Goal: Task Accomplishment & Management: Use online tool/utility

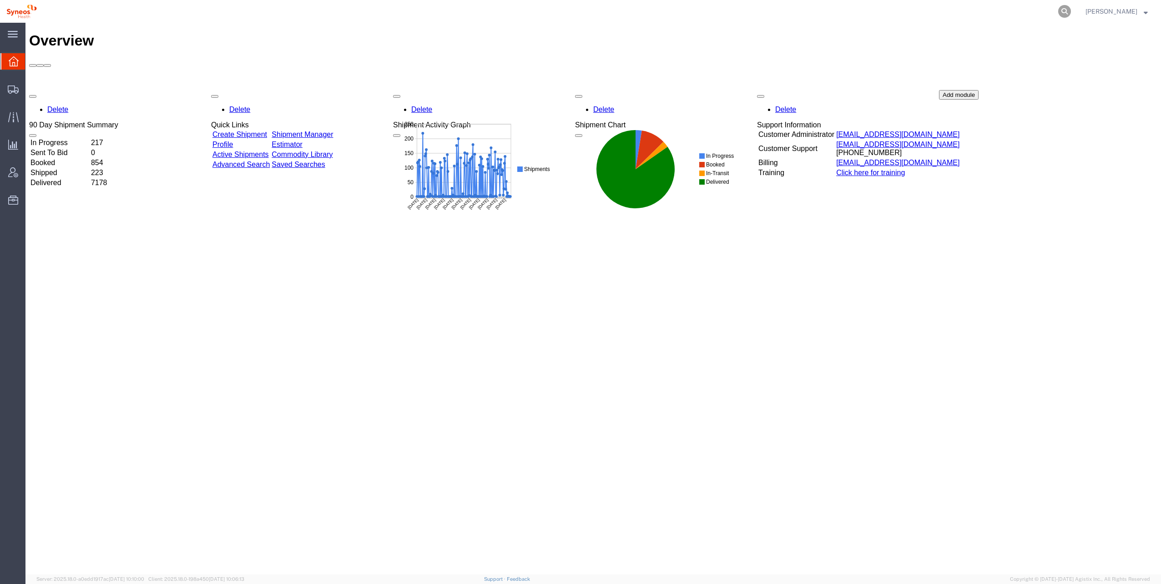
click at [1059, 10] on icon at bounding box center [1065, 11] width 13 height 13
click at [892, 13] on input "search" at bounding box center [920, 11] width 277 height 22
type input "56703438"
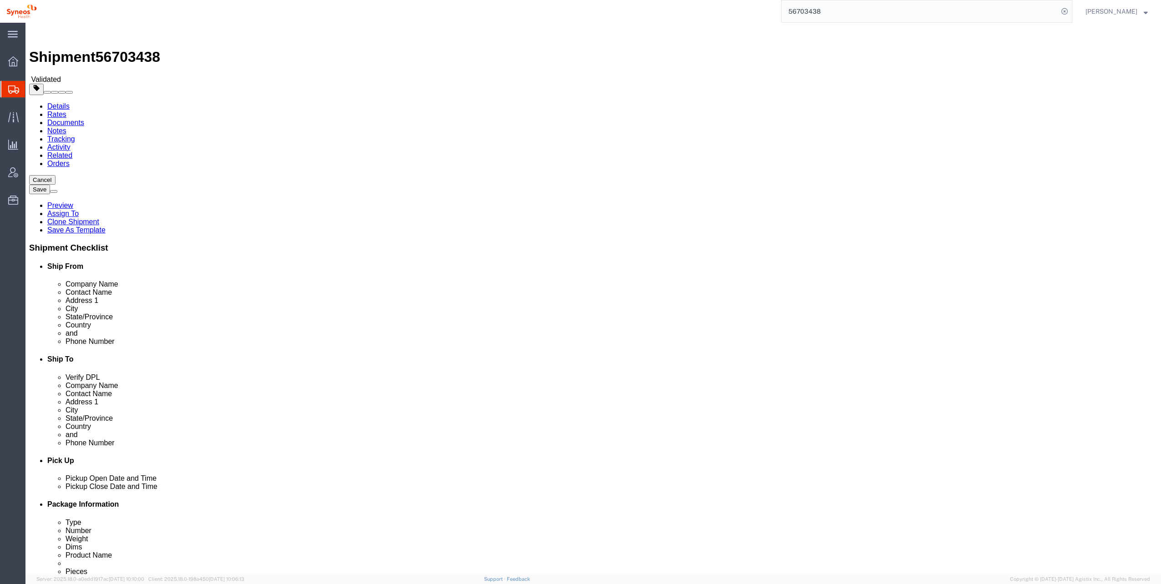
select select
click button "Rate Shipment"
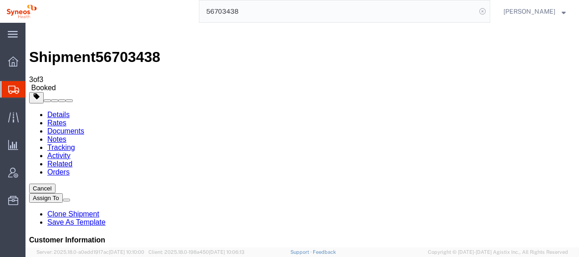
click at [476, 11] on icon at bounding box center [482, 11] width 13 height 13
click at [390, 15] on agx-global-search at bounding box center [344, 11] width 291 height 23
click at [476, 13] on icon at bounding box center [482, 11] width 13 height 13
type input "56709420"
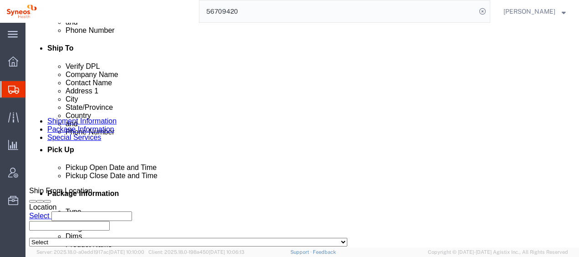
scroll to position [375, 0]
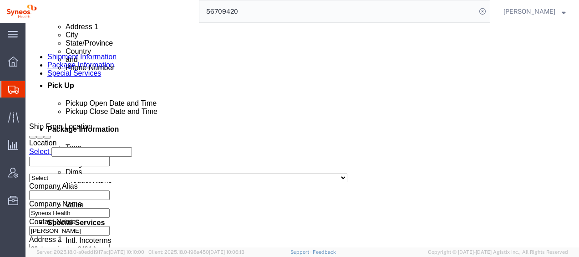
click button "Rate Shipment"
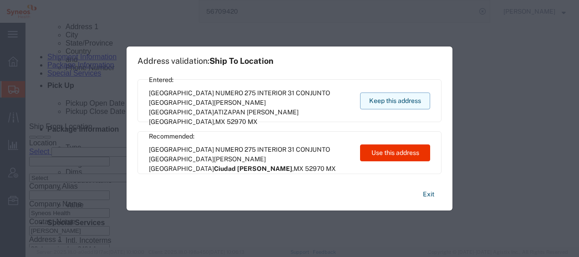
click at [389, 97] on button "Keep this address" at bounding box center [395, 100] width 70 height 17
